Goal: Entertainment & Leisure: Consume media (video, audio)

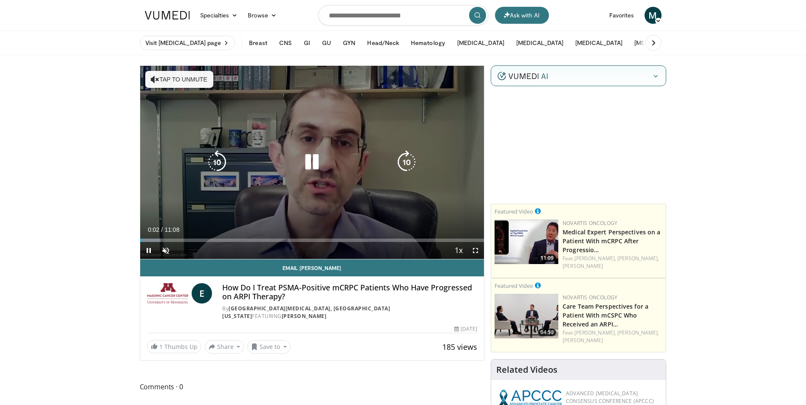
click at [158, 80] on icon "Video Player" at bounding box center [155, 79] width 9 height 9
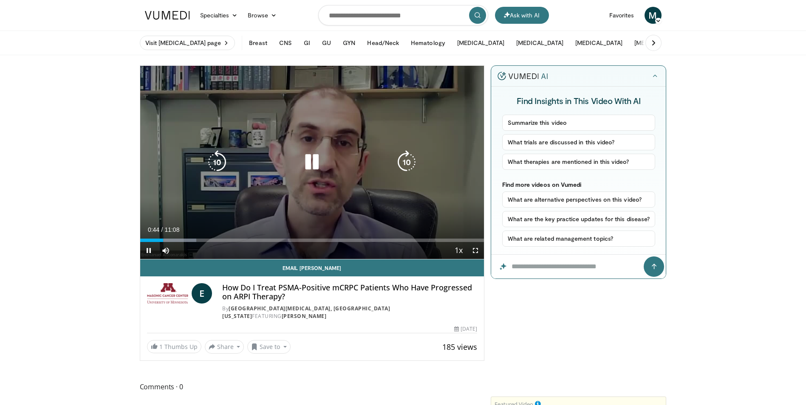
click at [315, 164] on icon "Video Player" at bounding box center [312, 162] width 24 height 24
